Goal: Register for event/course

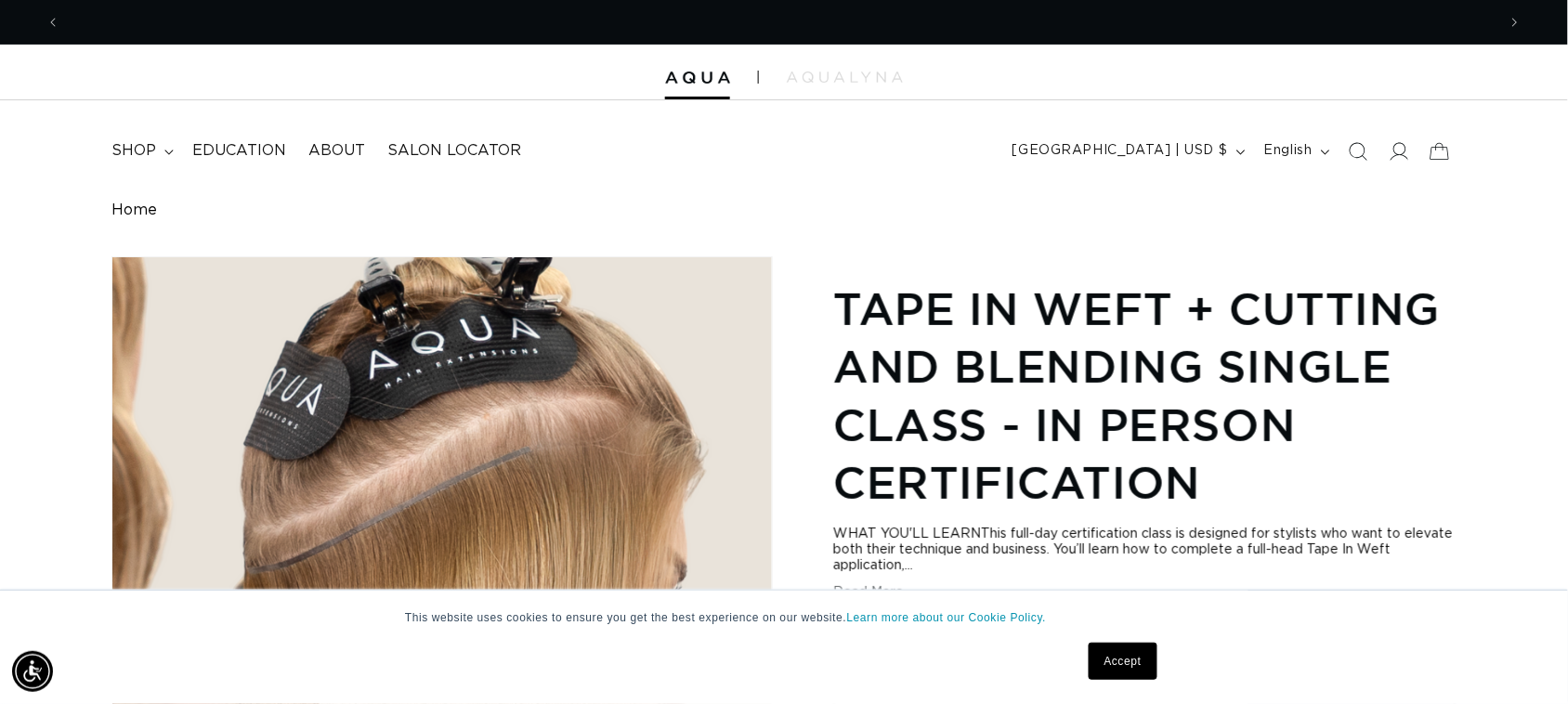
scroll to position [0, 2872]
click at [1138, 655] on link "Accept" at bounding box center [1123, 661] width 69 height 37
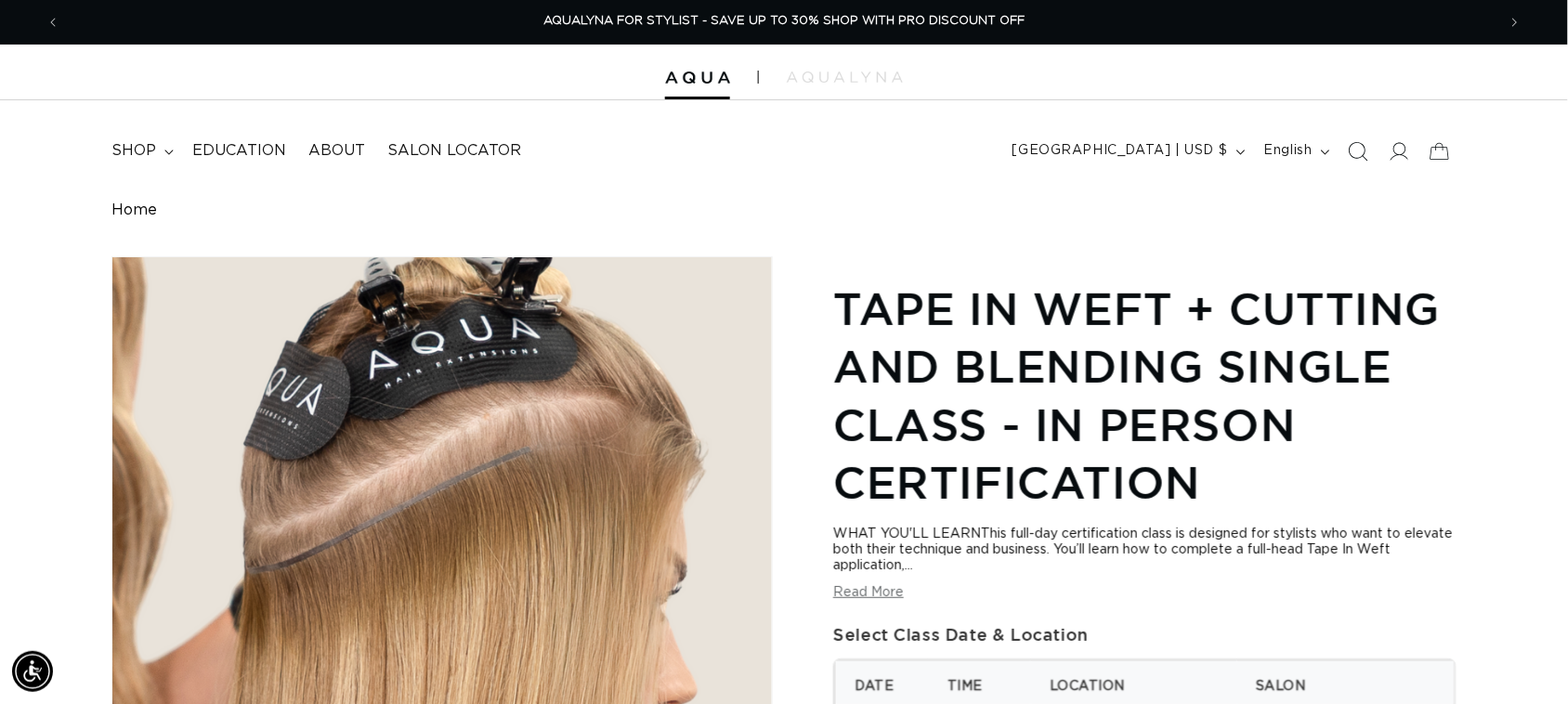
click at [1361, 151] on icon "Search" at bounding box center [1358, 151] width 19 height 19
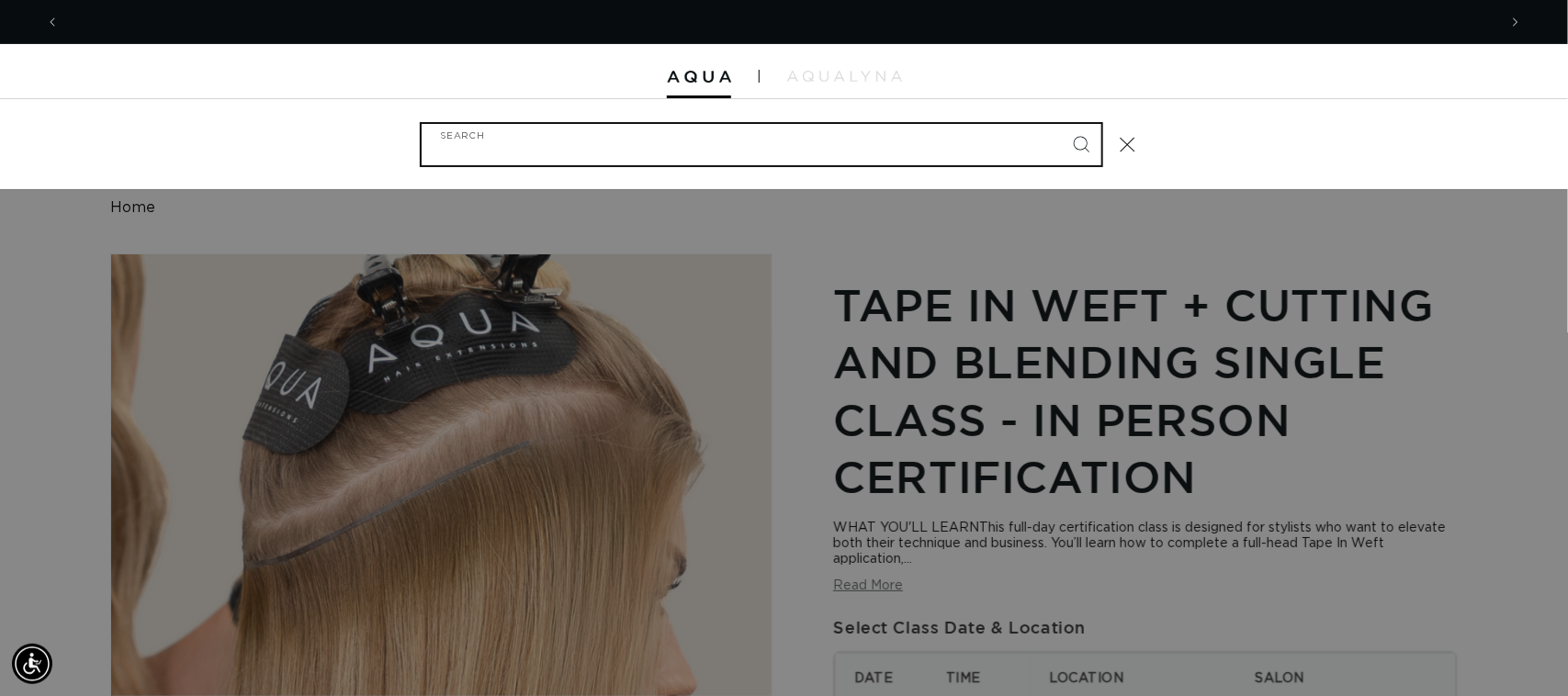
scroll to position [0, 0]
click at [483, 141] on input "Search" at bounding box center [762, 144] width 680 height 41
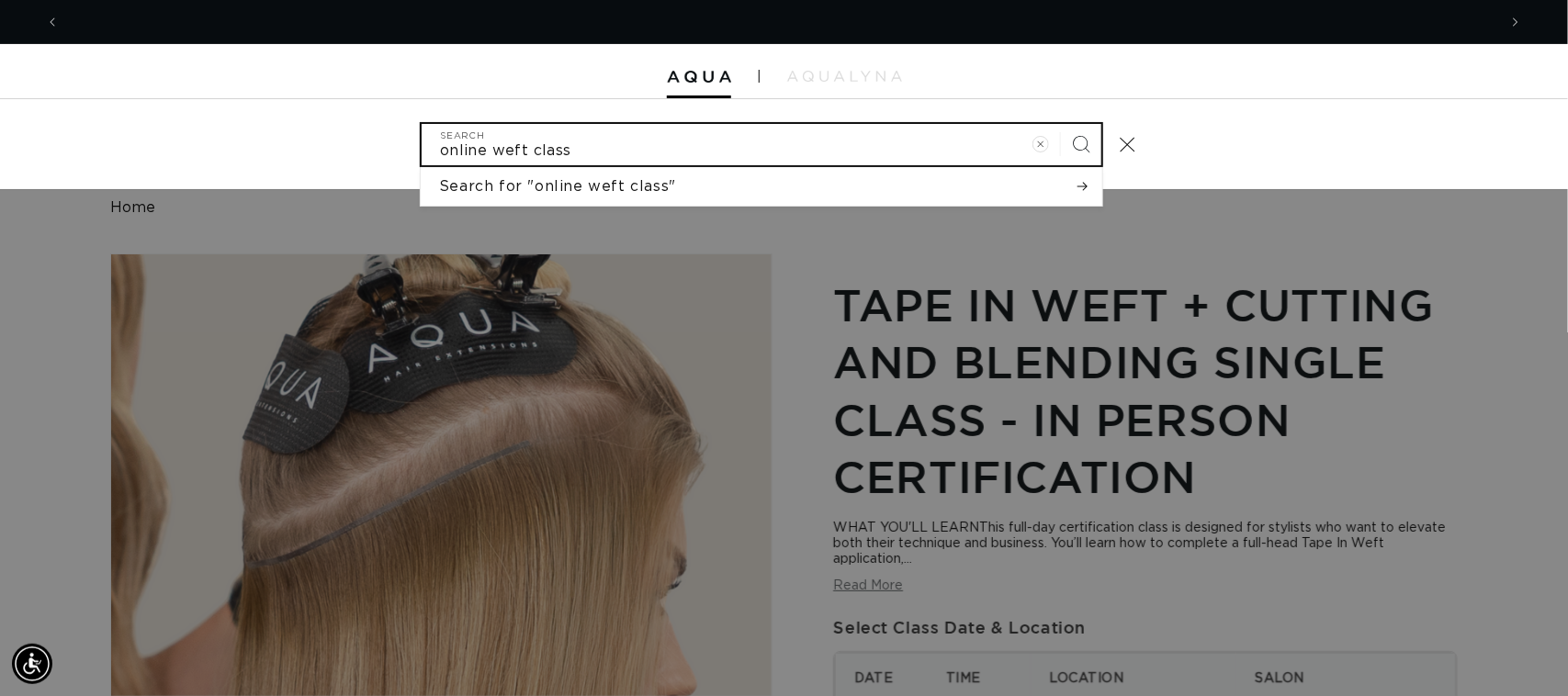
scroll to position [0, 1438]
type input "online weft class"
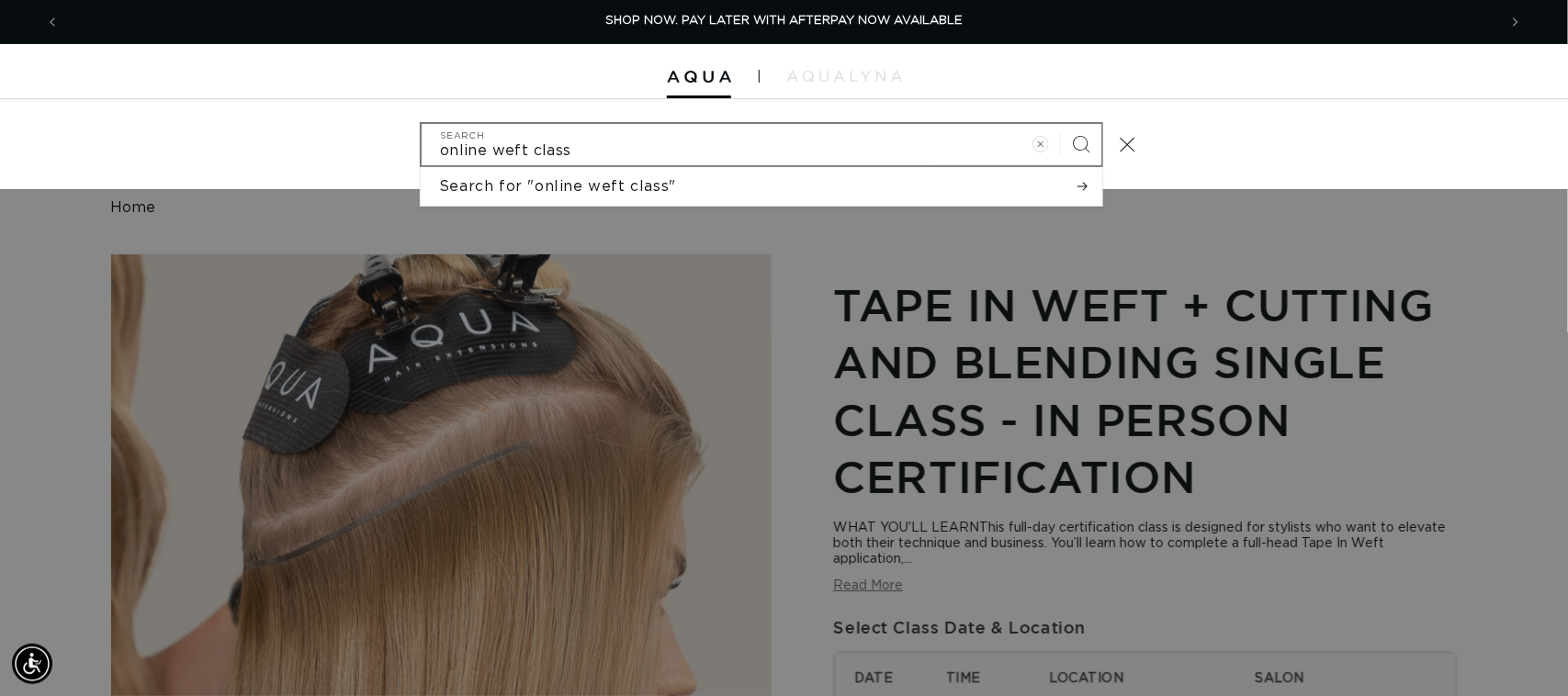
click at [1086, 145] on icon "Search" at bounding box center [1082, 144] width 17 height 17
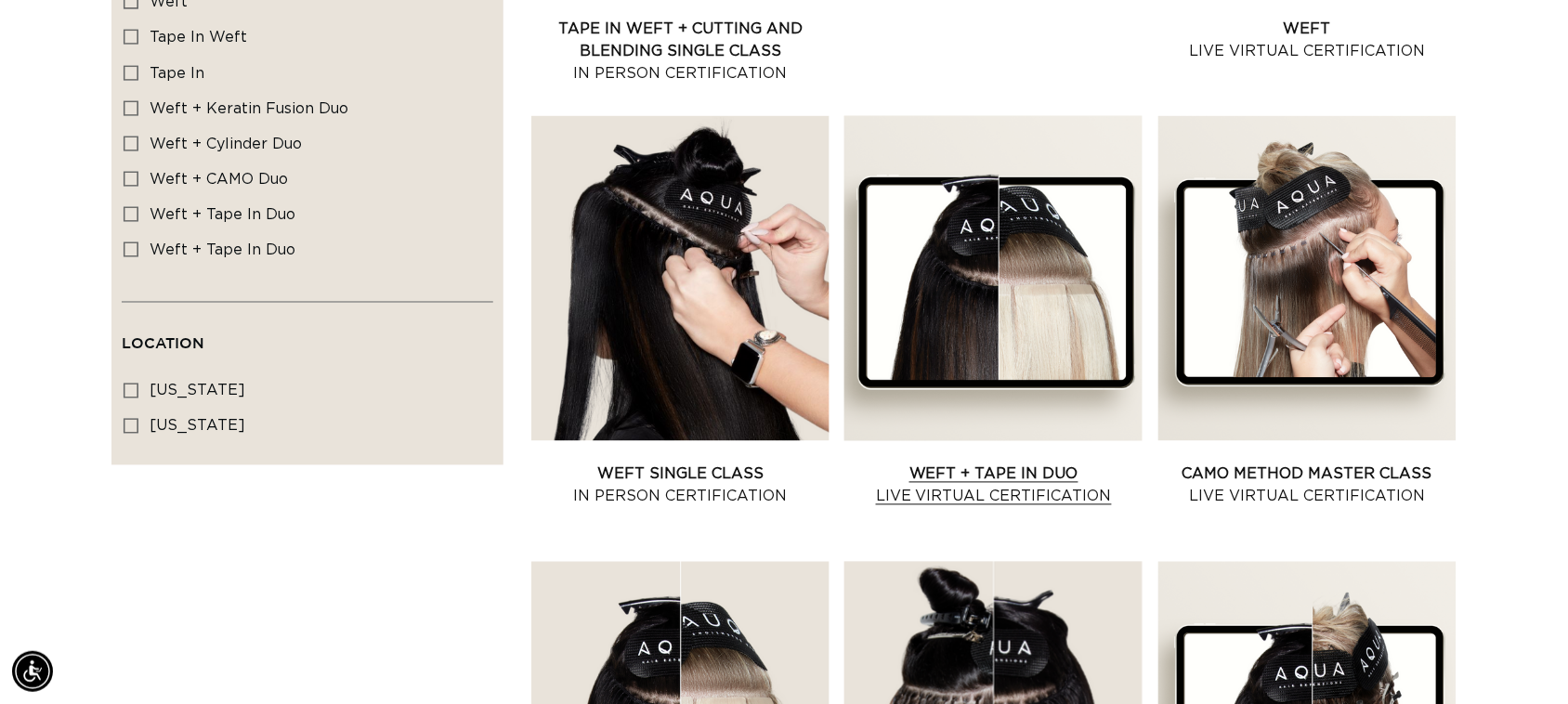
click at [976, 476] on link "Weft + Tape in Duo Live Virtual Certification" at bounding box center [993, 486] width 298 height 45
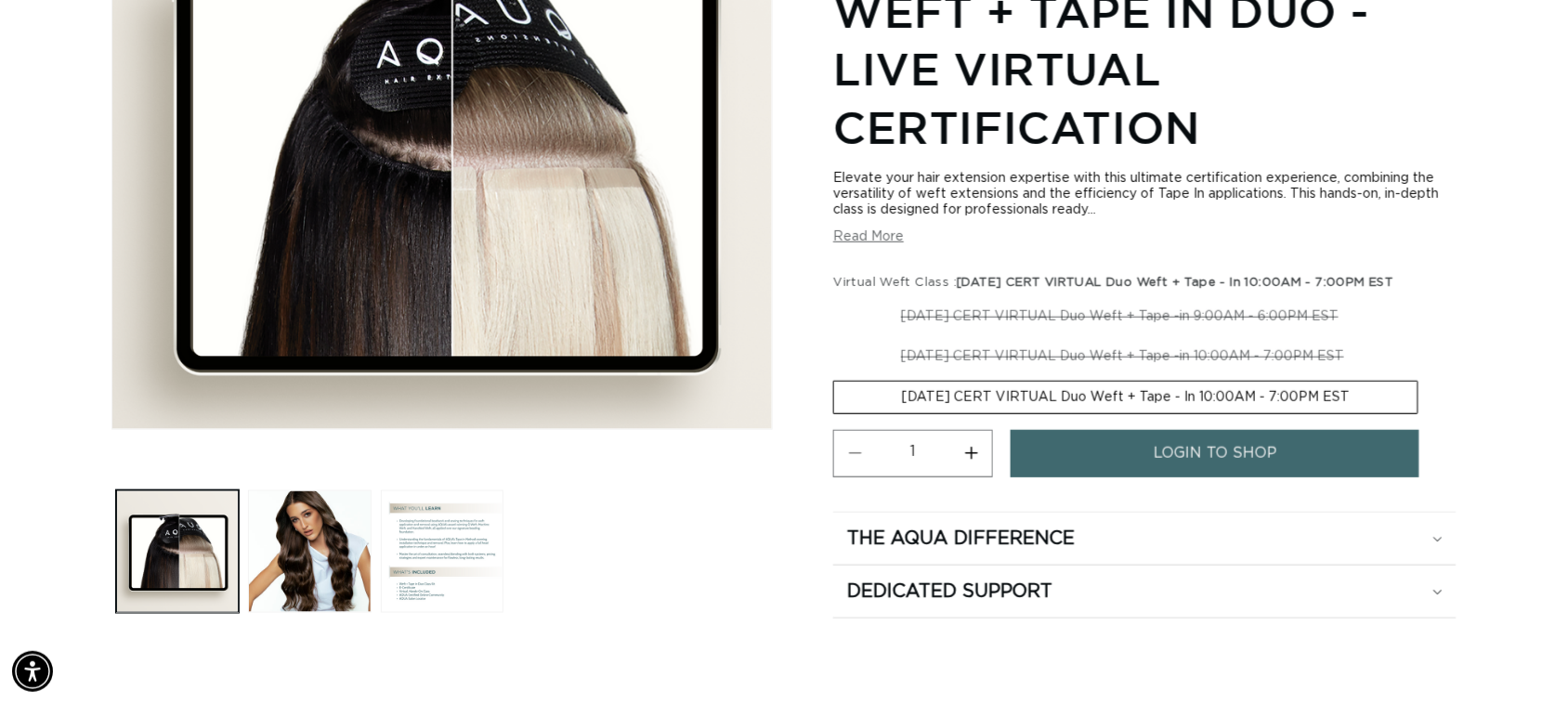
scroll to position [0, 1437]
click at [1312, 392] on label "10-26-2025 CERT VIRTUAL Duo Weft + Tape - In 10:00AM - 7:00PM EST Variant sold …" at bounding box center [1126, 396] width 585 height 33
click at [1421, 337] on input "10-26-2025 CERT VIRTUAL Duo Weft + Tape - In 10:00AM - 7:00PM EST Variant sold …" at bounding box center [1421, 336] width 1 height 1
click at [1233, 458] on span "login to shop" at bounding box center [1215, 453] width 124 height 48
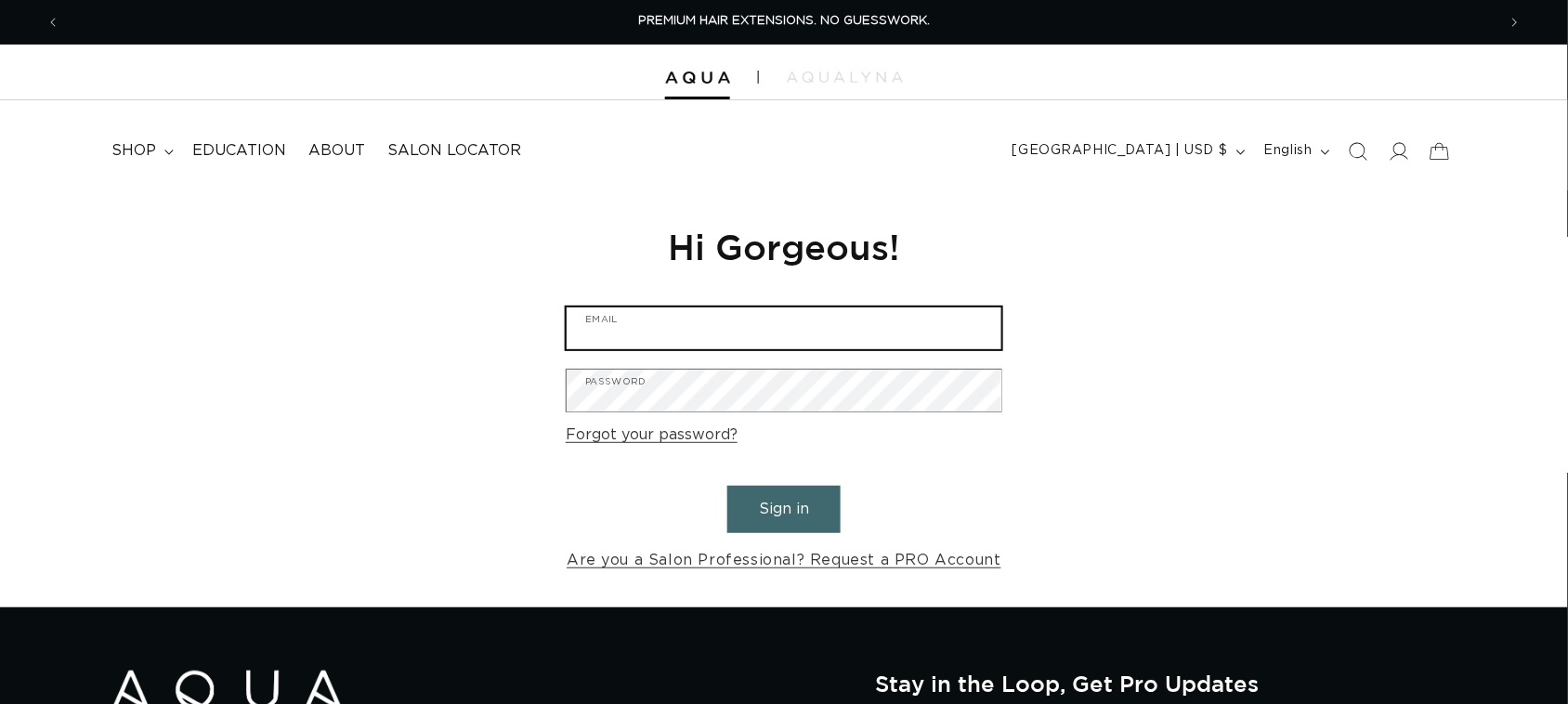
click at [688, 334] on input "Email" at bounding box center [784, 328] width 434 height 42
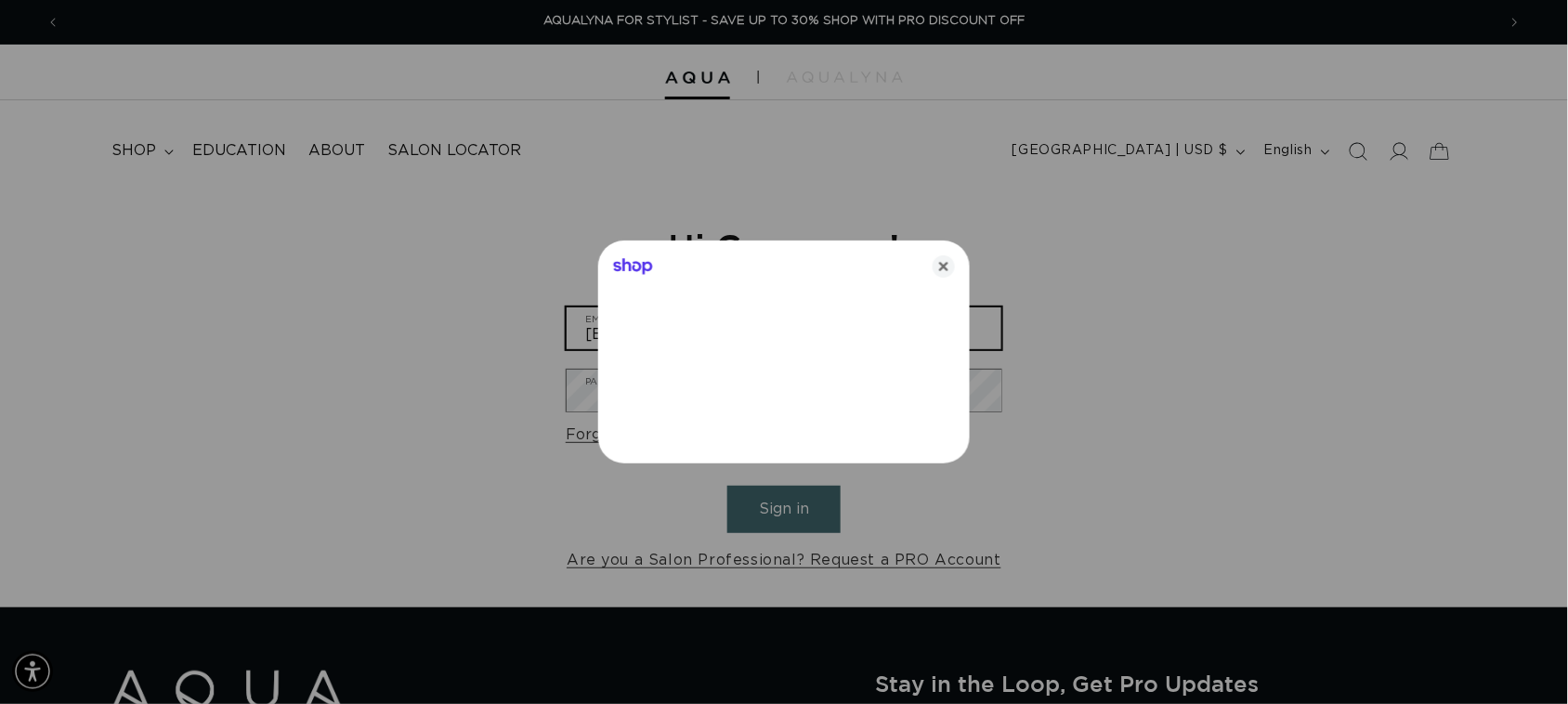
scroll to position [0, 2907]
type input "esparolinimaria@gmail.com"
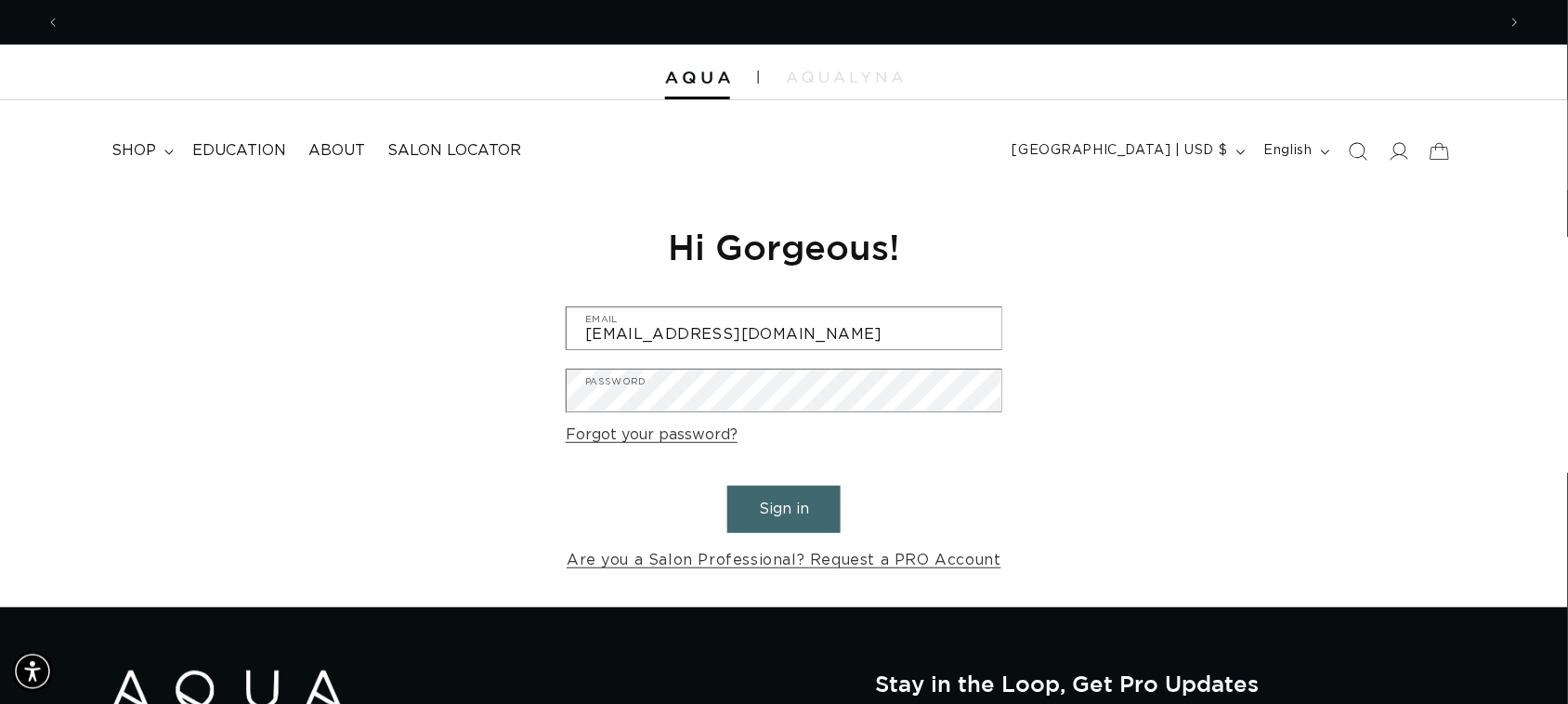
scroll to position [0, 1437]
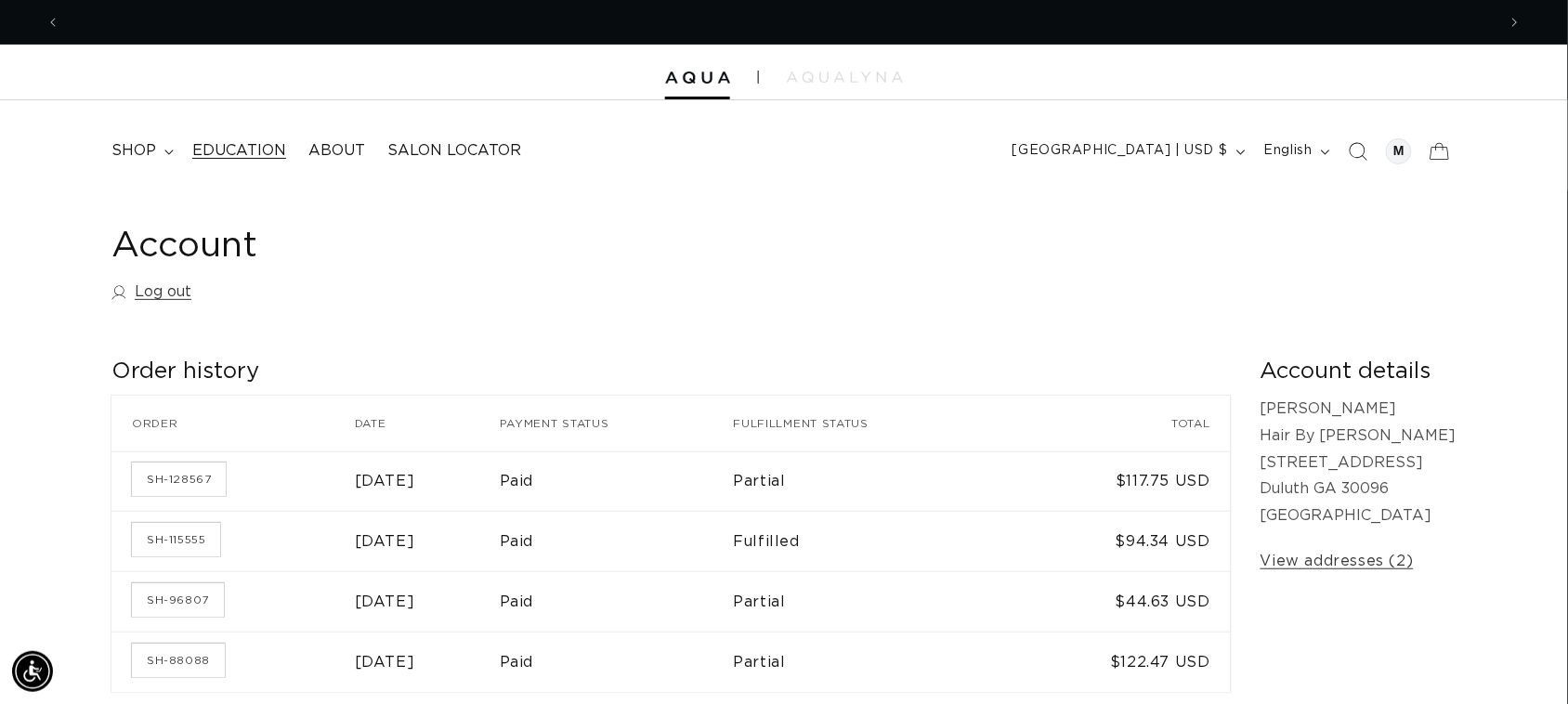
scroll to position [0, 2872]
click at [224, 156] on span "Education" at bounding box center [239, 151] width 93 height 19
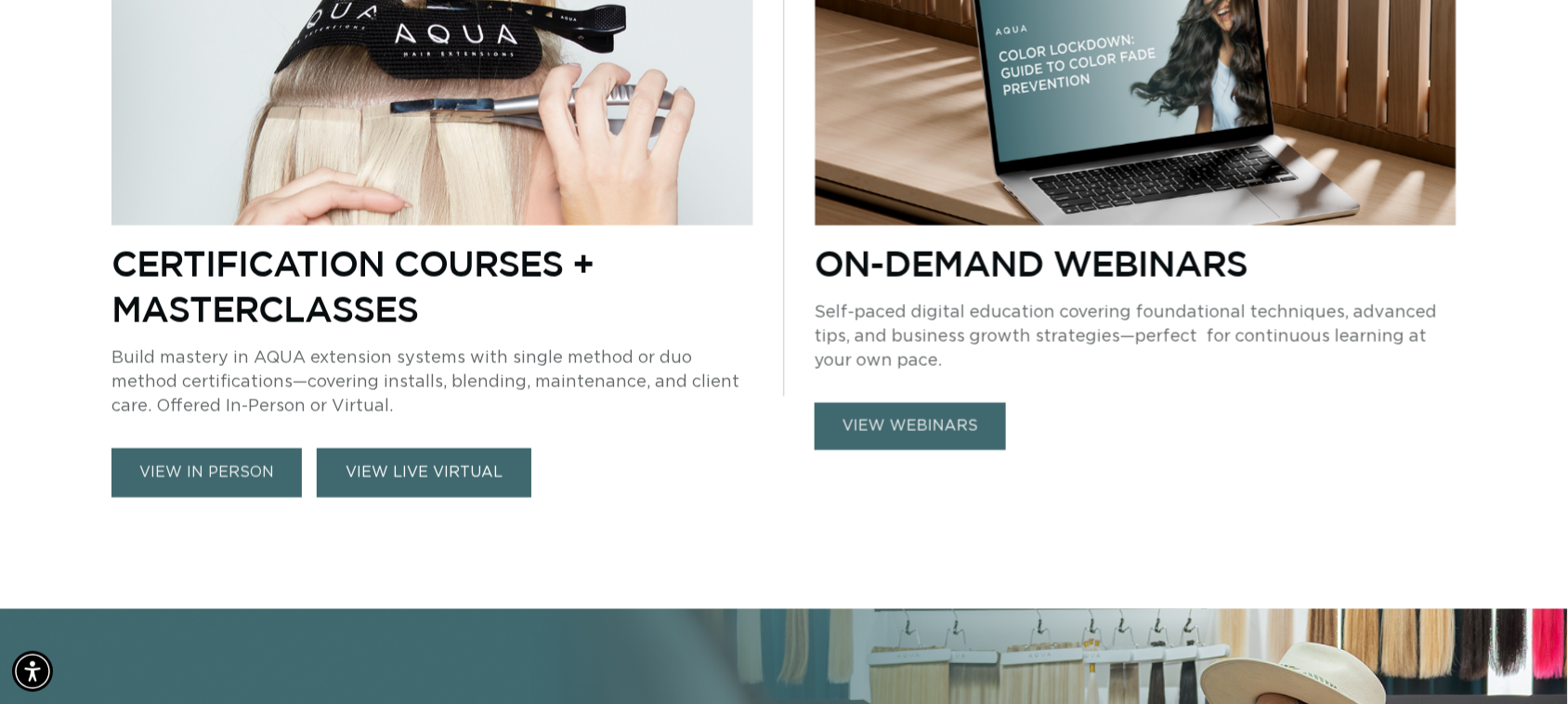
click at [399, 471] on link "VIEW LIVE VIRTUAL" at bounding box center [424, 473] width 214 height 50
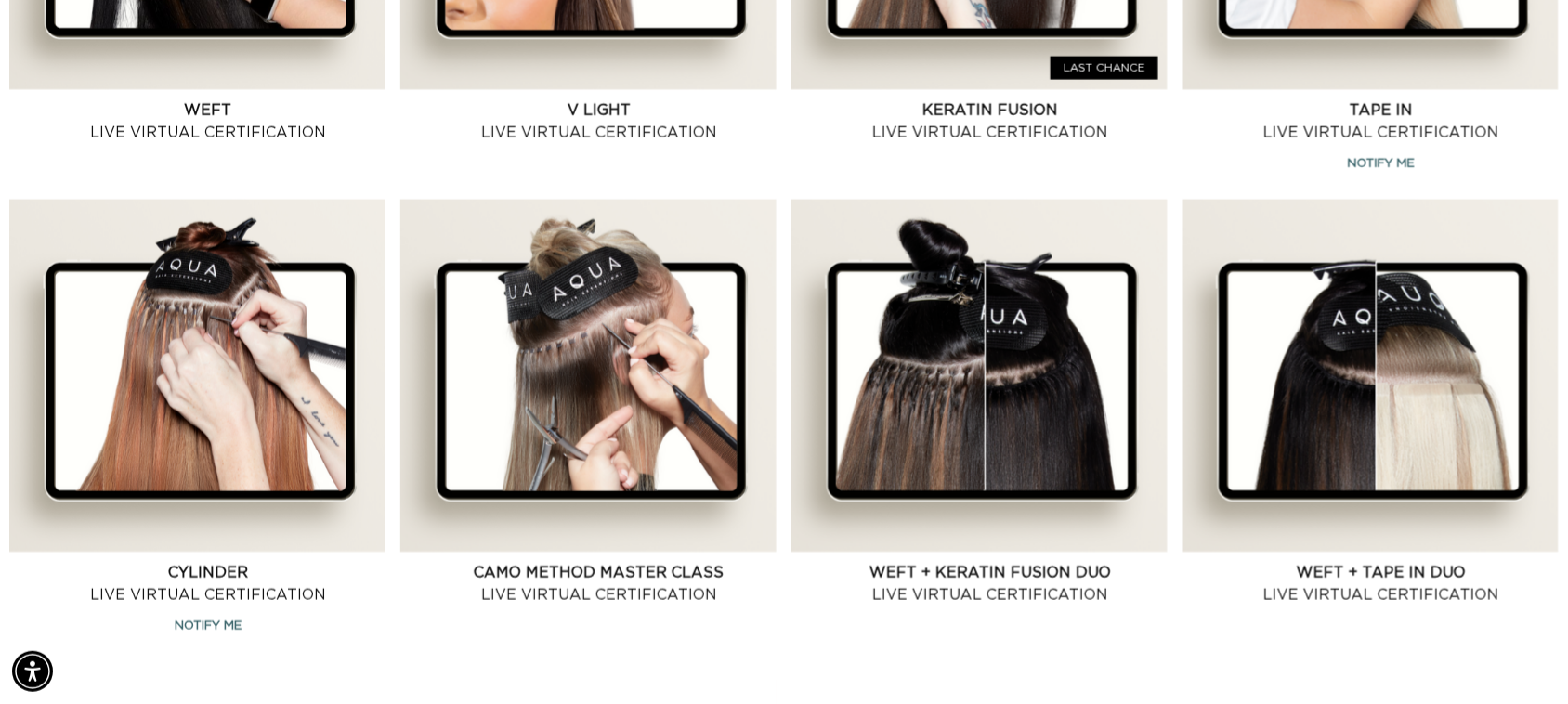
scroll to position [0, 1437]
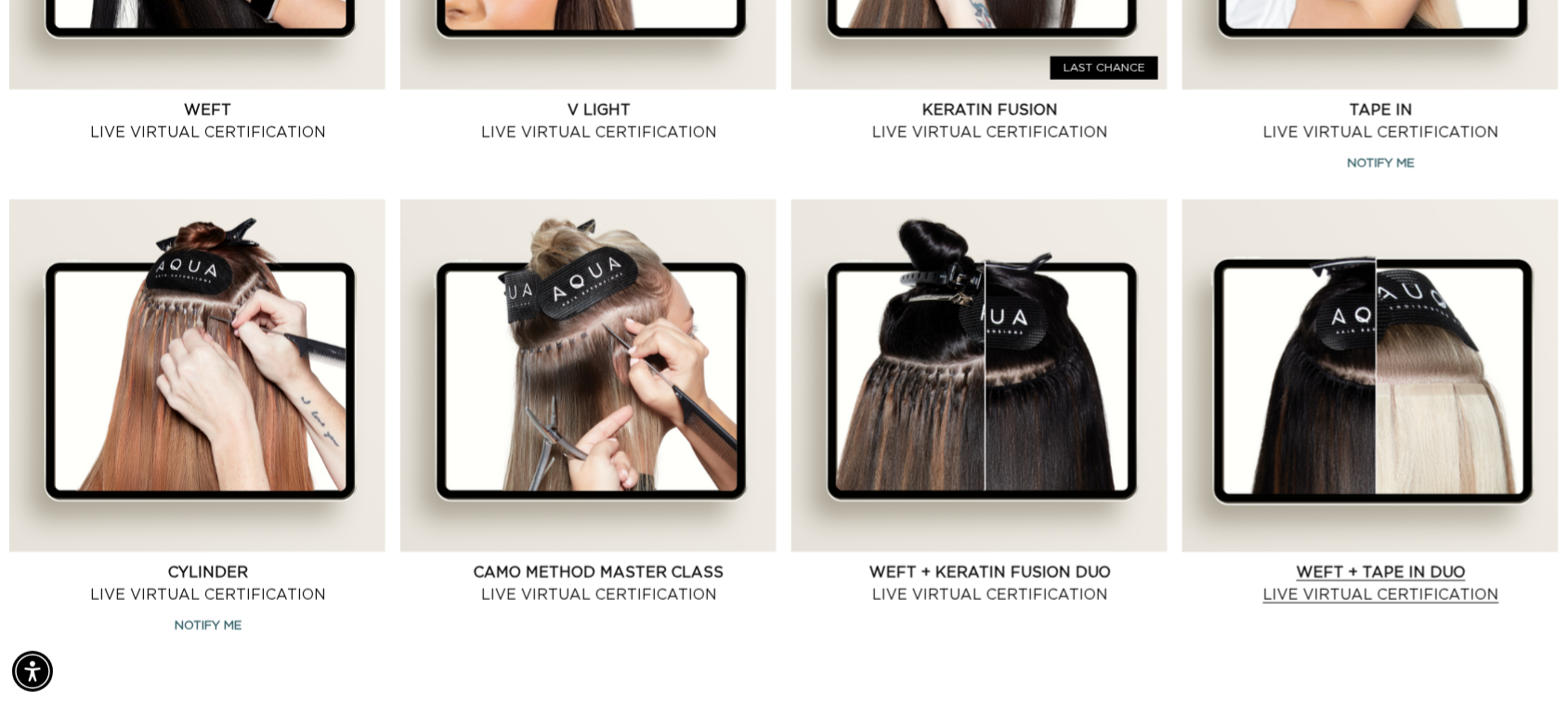
click at [1293, 562] on link "Weft + Tape in Duo Live Virtual Certification" at bounding box center [1381, 584] width 355 height 45
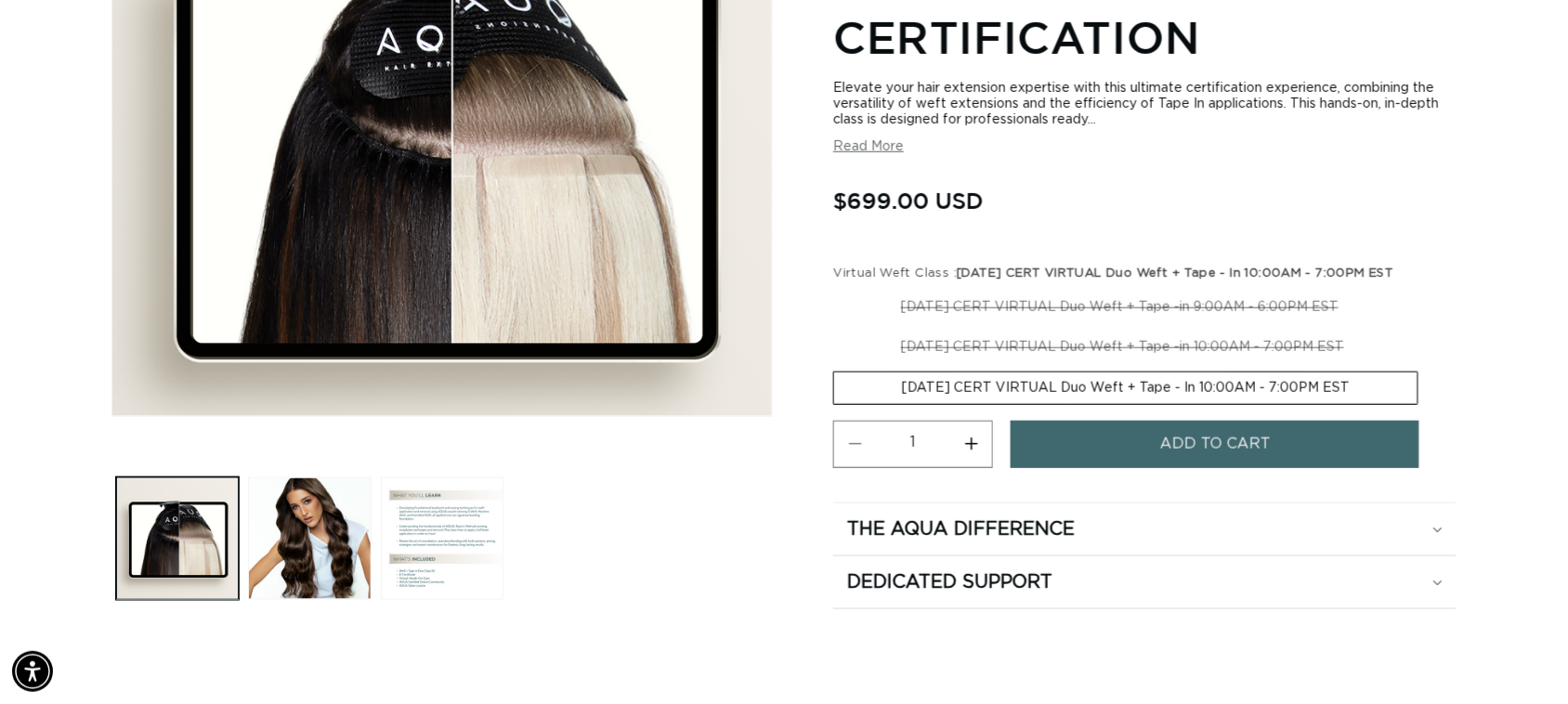
scroll to position [0, 1437]
